Goal: Obtain resource: Download file/media

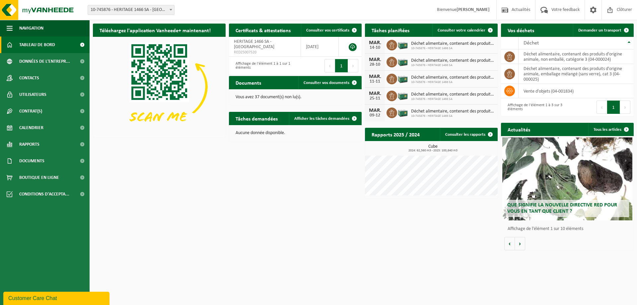
click at [59, 49] on link "Tableau de bord" at bounding box center [45, 44] width 90 height 17
click at [41, 144] on link "Rapports" at bounding box center [45, 144] width 90 height 17
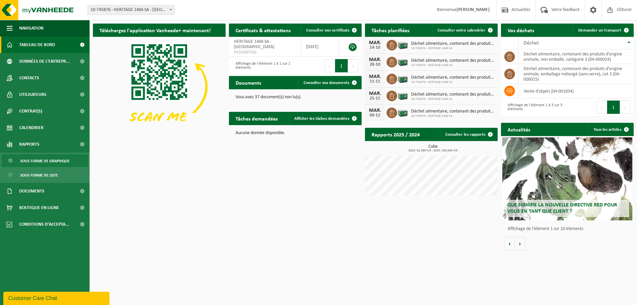
click at [42, 156] on span "Sous forme de graphique" at bounding box center [44, 161] width 49 height 13
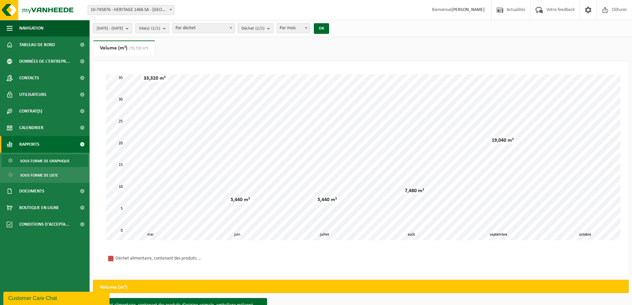
click at [123, 28] on span "2025-05-01 - 2025-10-07" at bounding box center [110, 29] width 27 height 10
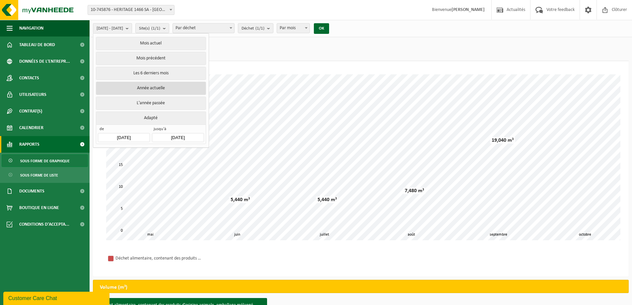
click at [152, 90] on button "Année actuelle" at bounding box center [151, 88] width 110 height 13
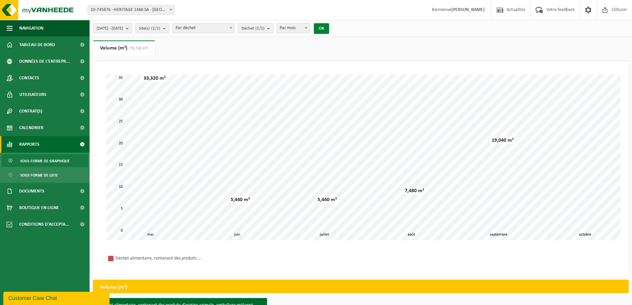
click at [329, 26] on button "OK" at bounding box center [321, 28] width 15 height 11
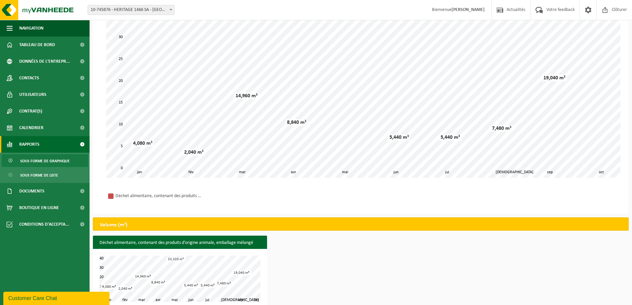
scroll to position [72, 0]
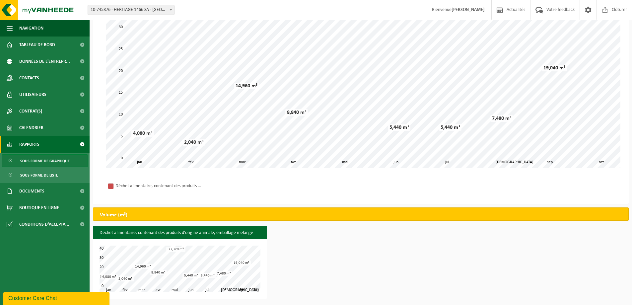
click at [196, 7] on div "Site: 10-745876 - HERITAGE 1466 SA - HERVE 10-745876 - HERITAGE 1466 SA - HERVE…" at bounding box center [316, 10] width 632 height 20
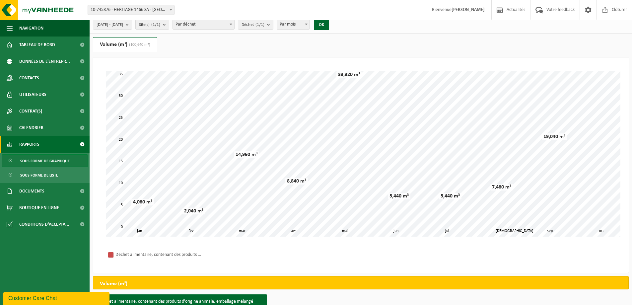
scroll to position [0, 0]
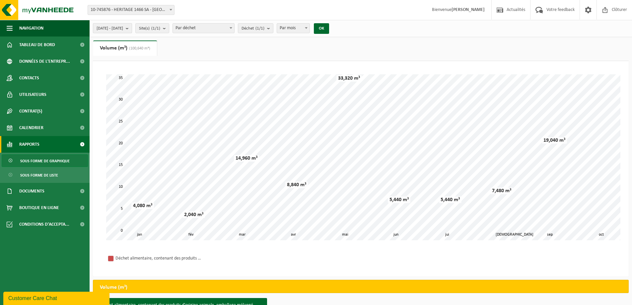
click at [123, 29] on span "2025-01-01 - 2025-10-07" at bounding box center [110, 29] width 27 height 10
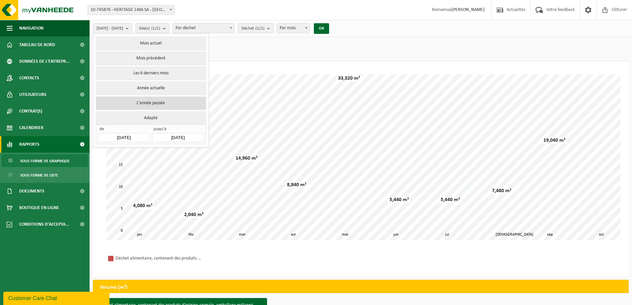
click at [149, 104] on button "L'année passée" at bounding box center [151, 103] width 110 height 13
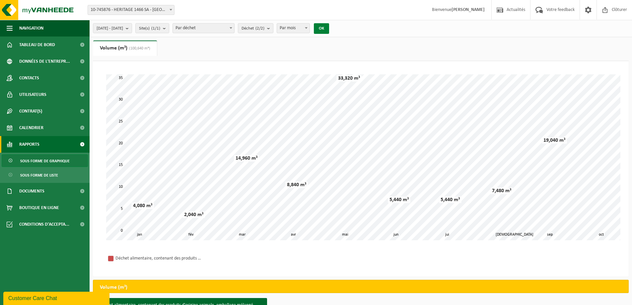
click at [329, 32] on button "OK" at bounding box center [321, 28] width 15 height 11
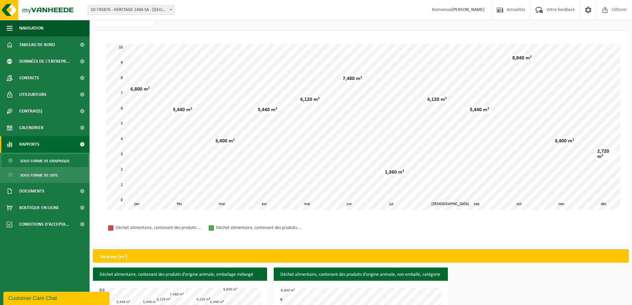
scroll to position [17, 0]
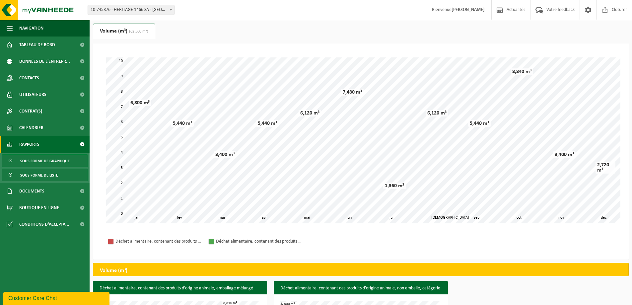
click at [58, 172] on link "Sous forme de liste" at bounding box center [45, 175] width 86 height 13
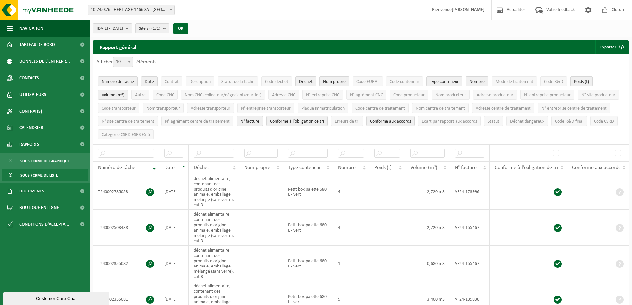
click at [123, 28] on span "[DATE] - [DATE]" at bounding box center [110, 29] width 27 height 10
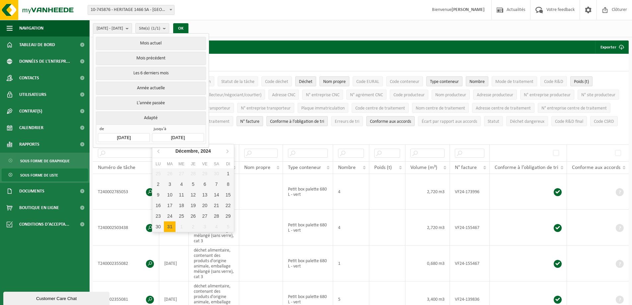
click at [193, 134] on input "[DATE]" at bounding box center [178, 137] width 52 height 9
click at [227, 152] on icon at bounding box center [227, 151] width 11 height 11
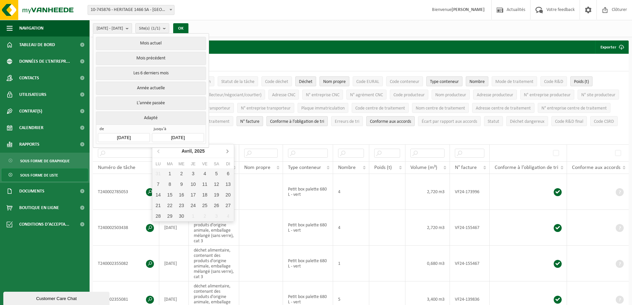
click at [227, 152] on icon at bounding box center [227, 151] width 11 height 11
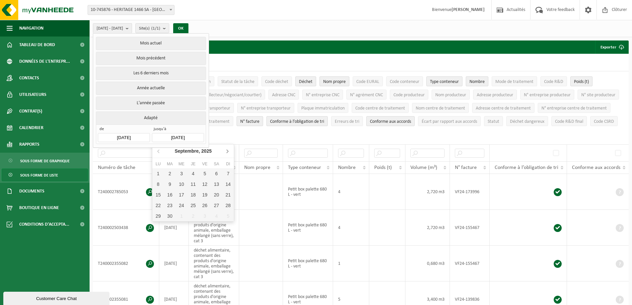
click at [227, 152] on icon at bounding box center [227, 151] width 11 height 11
click at [168, 184] on div "7" at bounding box center [170, 184] width 12 height 11
type input "[DATE]"
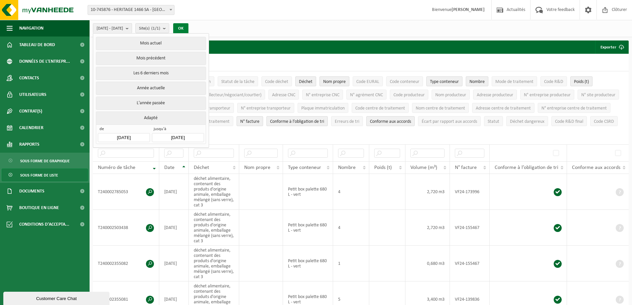
click at [188, 28] on button "OK" at bounding box center [180, 28] width 15 height 11
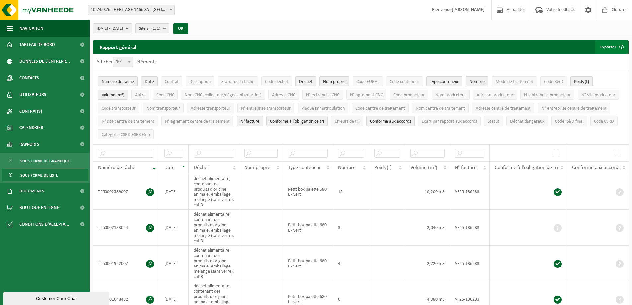
click at [609, 45] on button "Exporter" at bounding box center [611, 46] width 33 height 13
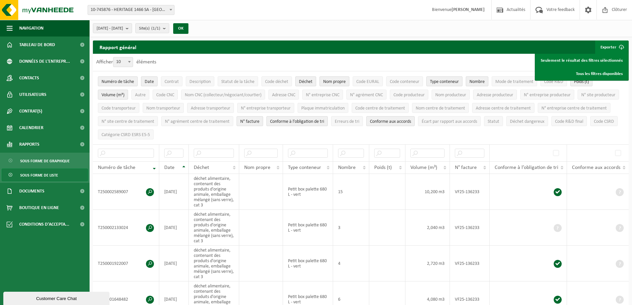
click at [444, 23] on div "[DATE] - [DATE] Mois actuel Mois précédent Les 6 derniers mois Année actuelle L…" at bounding box center [361, 28] width 542 height 17
click at [312, 82] on span "Déchet" at bounding box center [306, 81] width 14 height 5
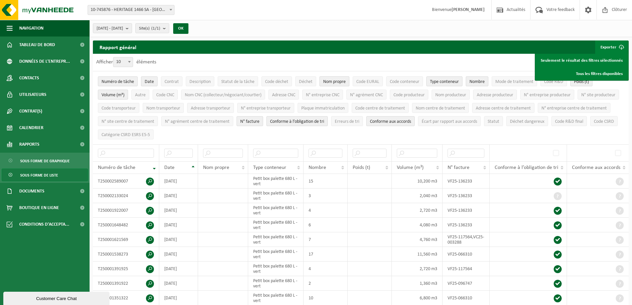
click at [323, 79] on span "Nom propre" at bounding box center [334, 81] width 23 height 5
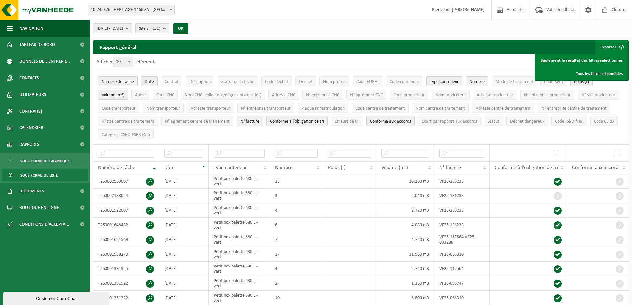
click at [586, 83] on span "Poids (t)" at bounding box center [581, 81] width 15 height 5
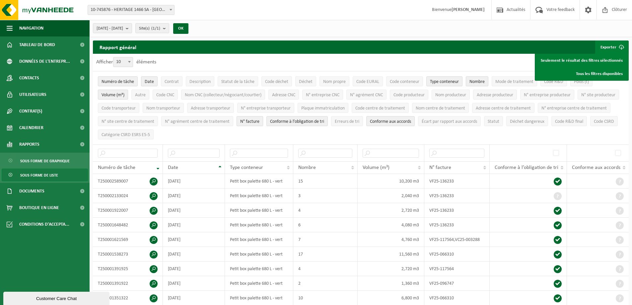
click at [259, 122] on span "N° facture" at bounding box center [249, 121] width 19 height 5
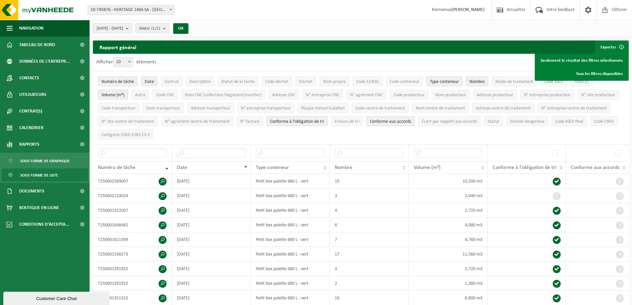
click at [415, 124] on button "Conforme aux accords" at bounding box center [390, 121] width 48 height 10
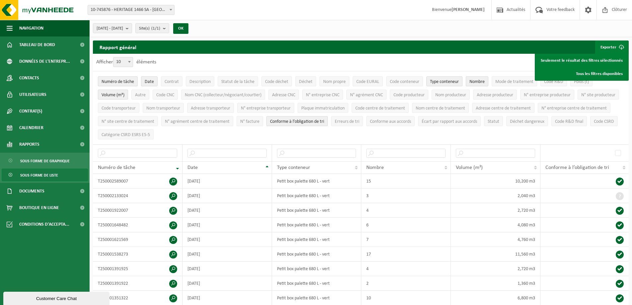
click at [324, 119] on span "Conforme à l’obligation de tri" at bounding box center [297, 121] width 54 height 5
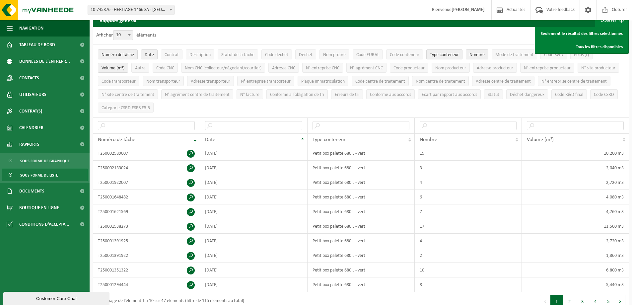
scroll to position [22, 0]
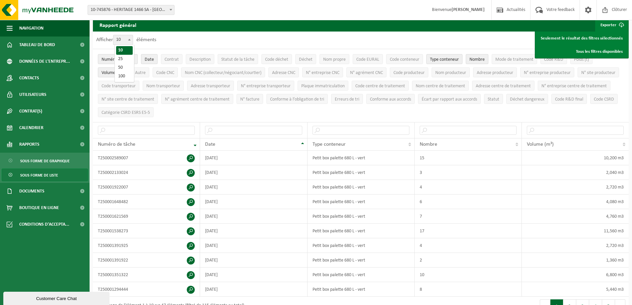
click at [129, 40] on b at bounding box center [129, 40] width 3 height 2
click at [129, 35] on select "10 25 50 100" at bounding box center [125, 35] width 20 height 0
select select "100"
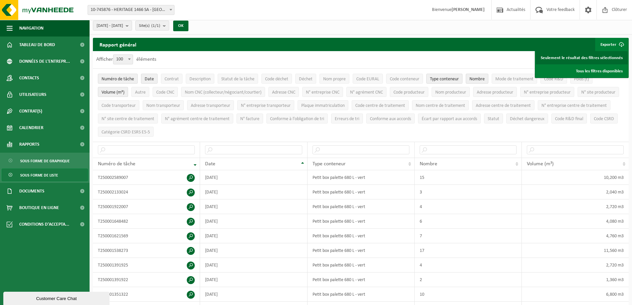
scroll to position [0, 0]
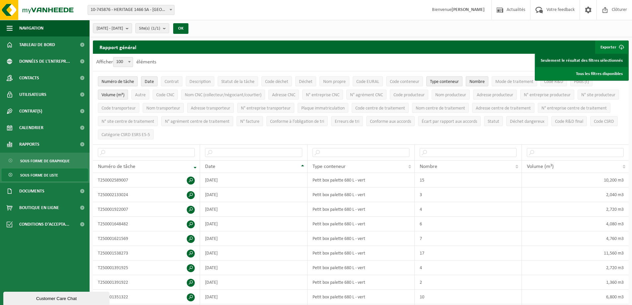
click at [613, 56] on link "Seulement le résultat des filtres sélectionnés" at bounding box center [582, 60] width 92 height 13
